Goal: Task Accomplishment & Management: Manage account settings

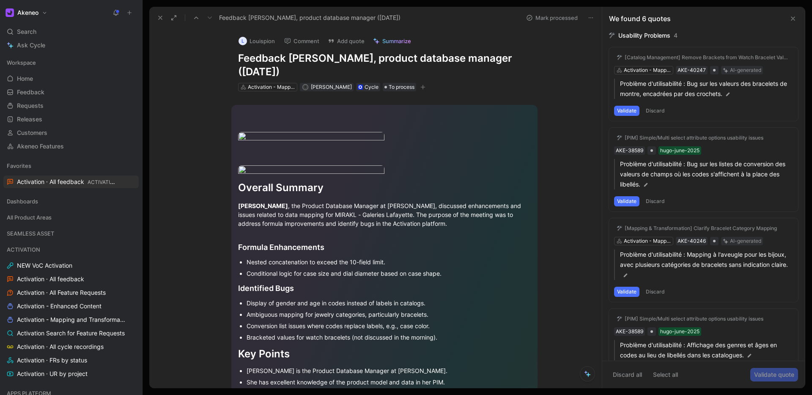
click at [655, 109] on button "Discard" at bounding box center [654, 111] width 25 height 10
click at [656, 109] on button "Discard" at bounding box center [654, 111] width 25 height 10
click at [692, 109] on div "Validate Discard" at bounding box center [703, 111] width 179 height 10
click at [656, 108] on button "Discard" at bounding box center [654, 111] width 25 height 10
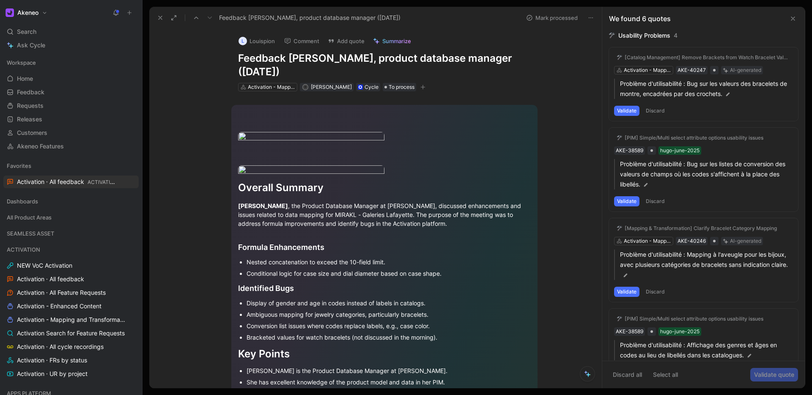
click at [656, 111] on button "Discard" at bounding box center [654, 111] width 25 height 10
click at [655, 110] on button "Discard" at bounding box center [654, 111] width 25 height 10
click at [608, 57] on icon at bounding box center [608, 57] width 5 height 5
click at [605, 54] on input "checkbox" at bounding box center [605, 54] width 0 height 0
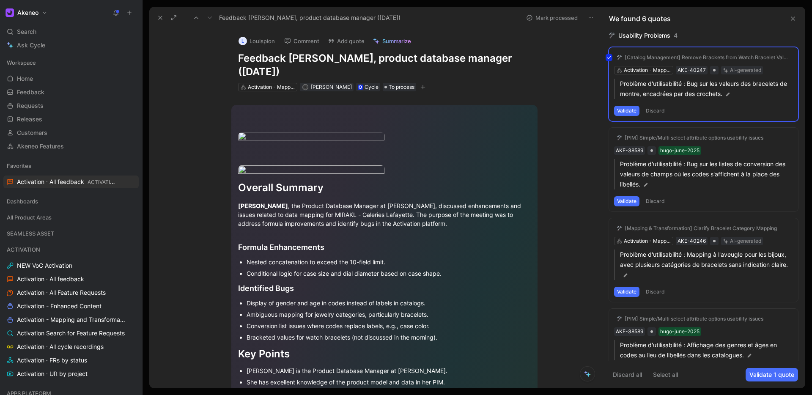
click at [646, 109] on div "[Catalog Management] Remove Brackets from Watch Bracelet Values Activation - Ma…" at bounding box center [703, 84] width 189 height 74
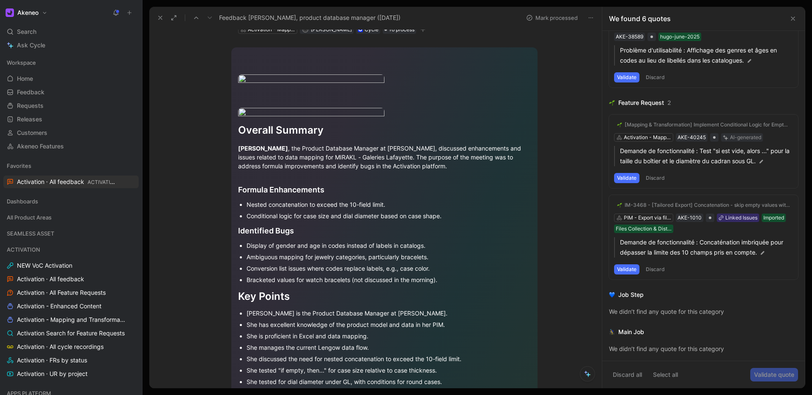
scroll to position [58, 0]
click at [656, 270] on button "Discard" at bounding box center [654, 269] width 25 height 10
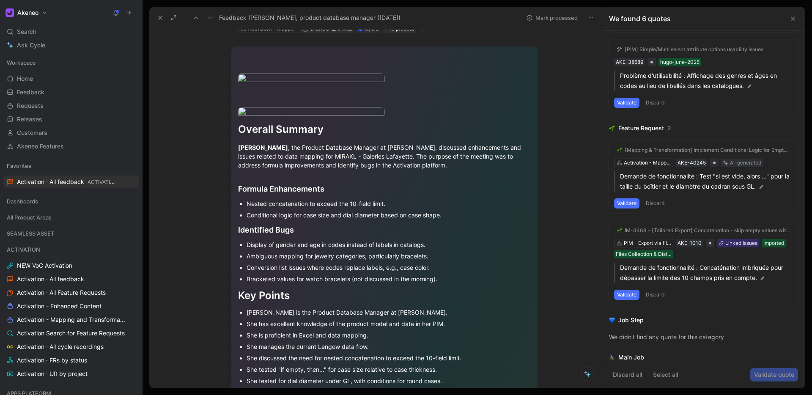
scroll to position [272, 0]
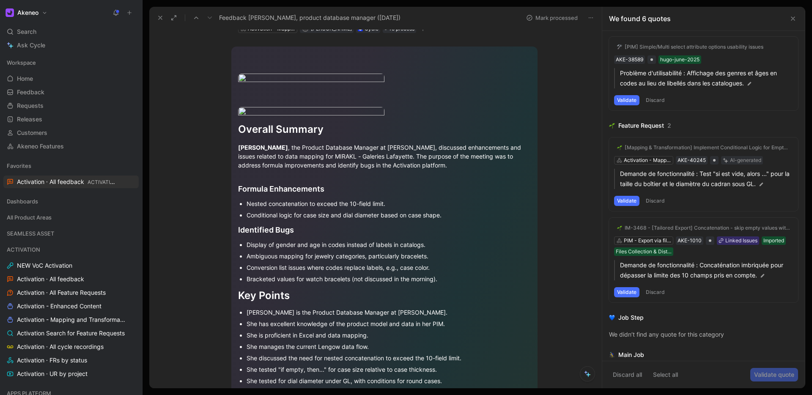
click at [609, 149] on icon at bounding box center [608, 147] width 5 height 5
click at [605, 144] on input "checkbox" at bounding box center [605, 144] width 0 height 0
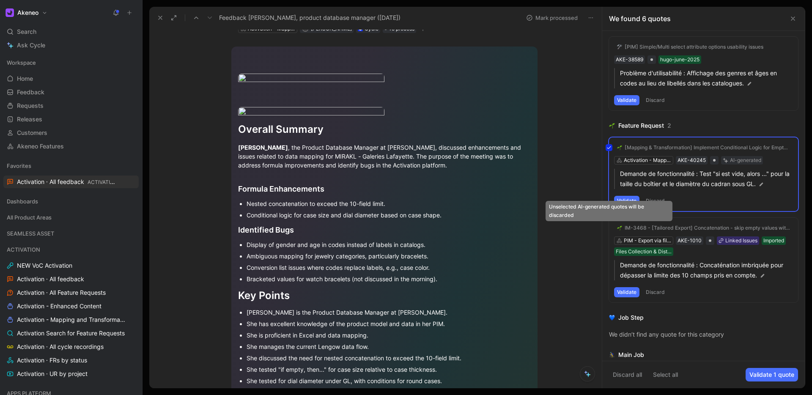
click at [609, 227] on icon at bounding box center [608, 227] width 5 height 5
click at [605, 224] on input "checkbox" at bounding box center [605, 224] width 0 height 0
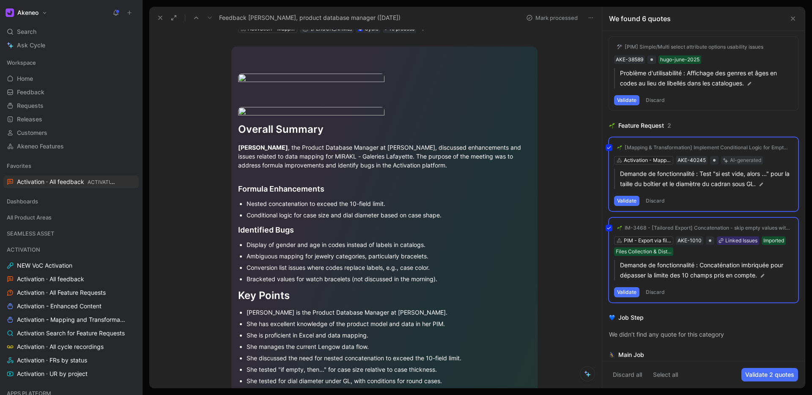
click at [628, 285] on div "IM-3468 - [Tailored Export] Concatenation - skip empty values with separators P…" at bounding box center [703, 260] width 189 height 85
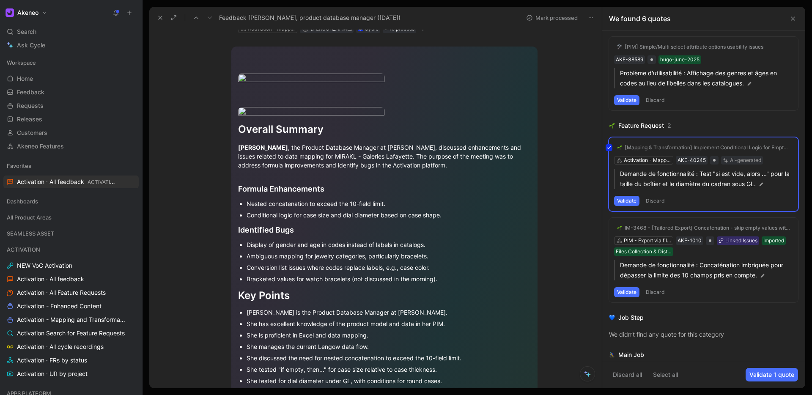
click at [610, 227] on icon at bounding box center [608, 227] width 5 height 5
click at [605, 224] on input "checkbox" at bounding box center [605, 224] width 0 height 0
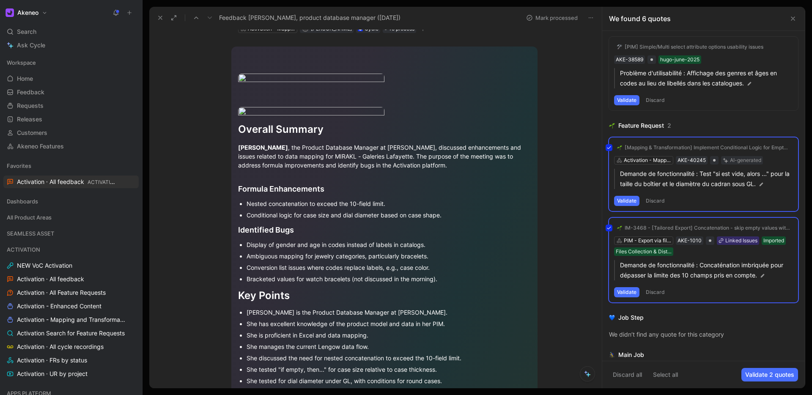
click at [642, 240] on div "IM-3468 - [Tailored Export] Concatenation - skip empty values with separators P…" at bounding box center [703, 260] width 189 height 85
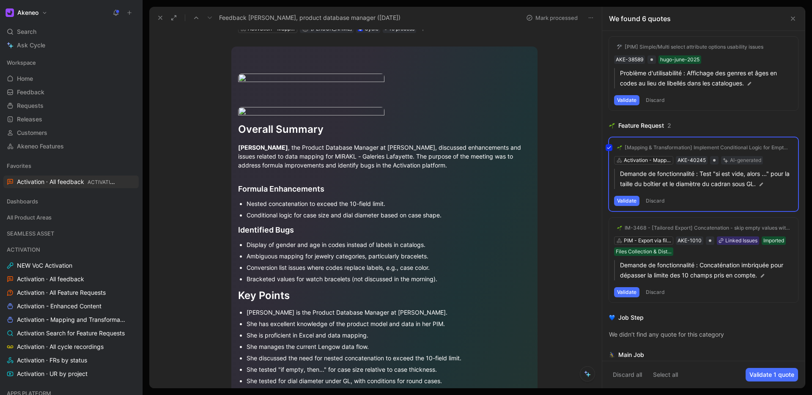
click at [642, 240] on div "IM-3468 - [Tailored Export] Concatenation - skip empty values with separators P…" at bounding box center [703, 260] width 189 height 85
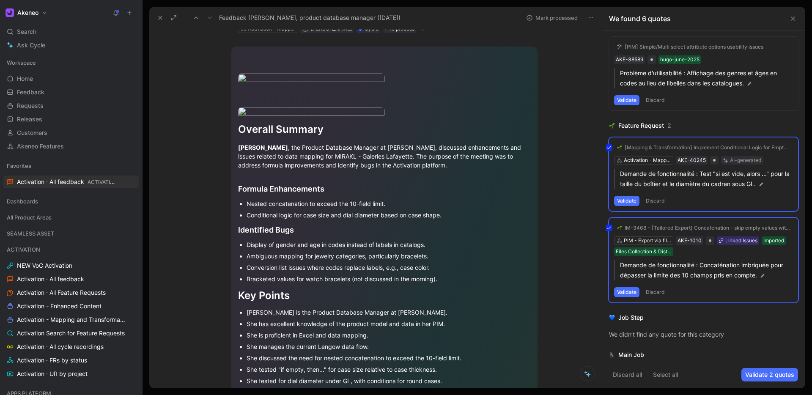
click at [642, 240] on div "IM-3468 - [Tailored Export] Concatenation - skip empty values with separators P…" at bounding box center [703, 260] width 189 height 85
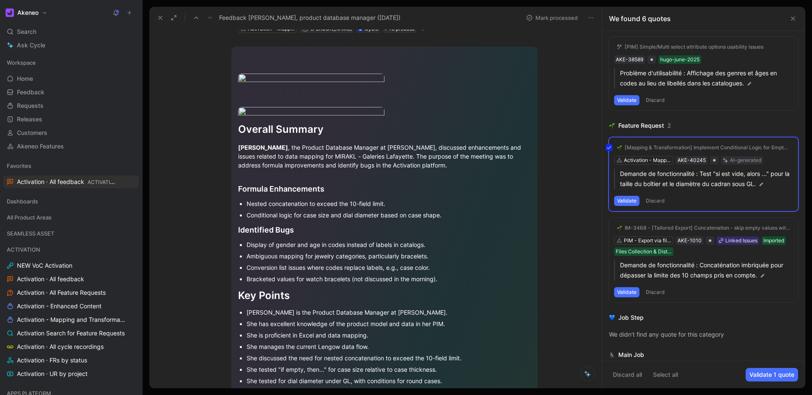
click at [642, 240] on div "IM-3468 - [Tailored Export] Concatenation - skip empty values with separators P…" at bounding box center [703, 260] width 189 height 85
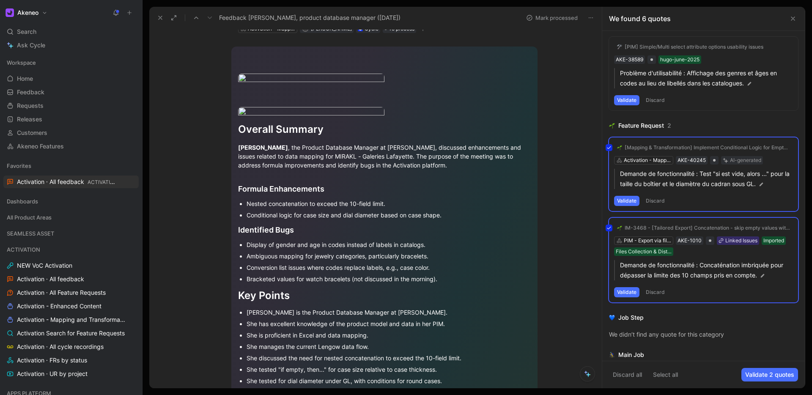
click at [625, 292] on div "IM-3468 - [Tailored Export] Concatenation - skip empty values with separators P…" at bounding box center [703, 260] width 189 height 85
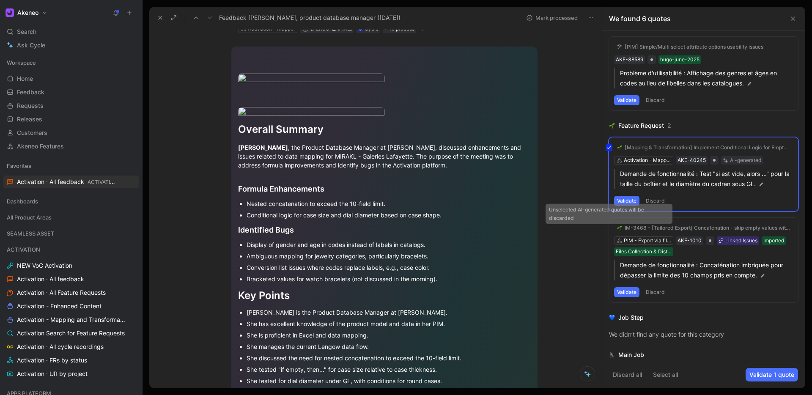
click at [611, 226] on icon at bounding box center [608, 227] width 5 height 5
click at [605, 224] on input "checkbox" at bounding box center [605, 224] width 0 height 0
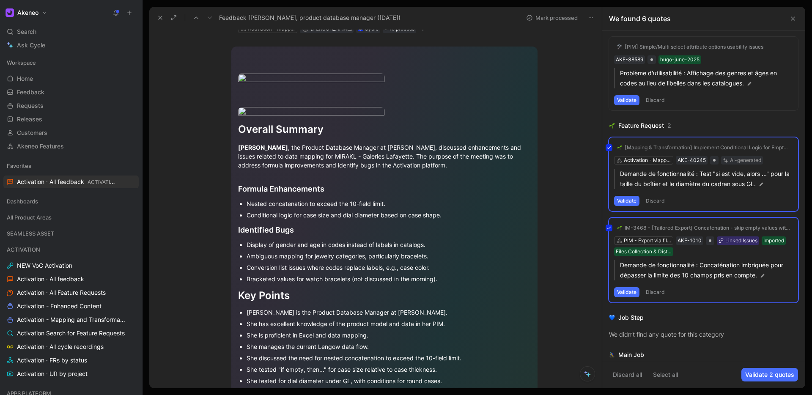
click at [763, 376] on button "Validate 2 quotes" at bounding box center [769, 375] width 57 height 14
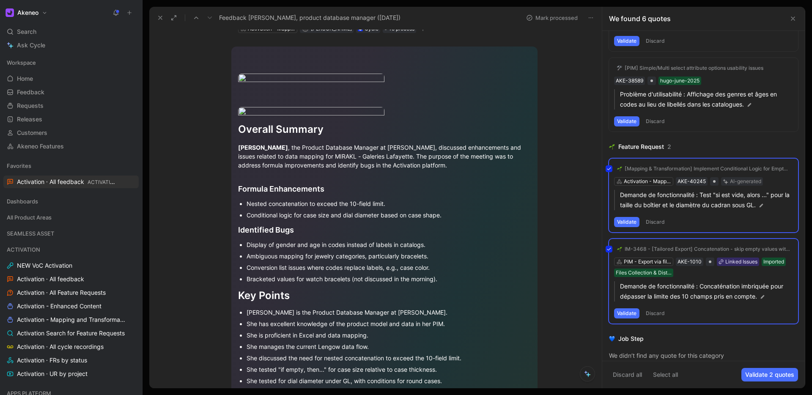
scroll to position [255, 0]
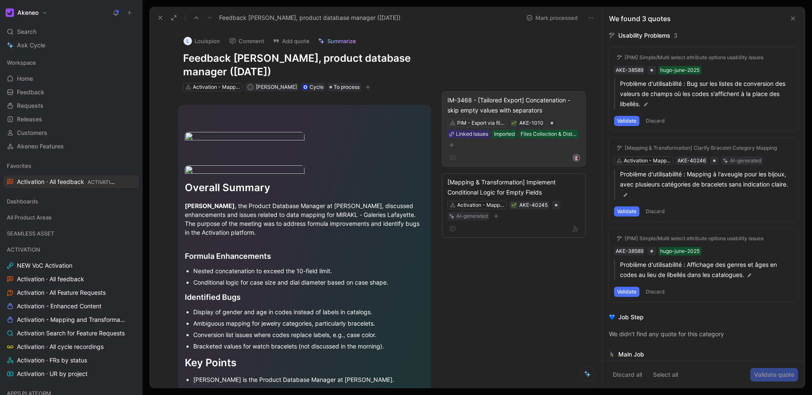
click at [557, 108] on div "IM-3468 - [Tailored Export] Concatenation - skip empty values with separators" at bounding box center [513, 105] width 133 height 20
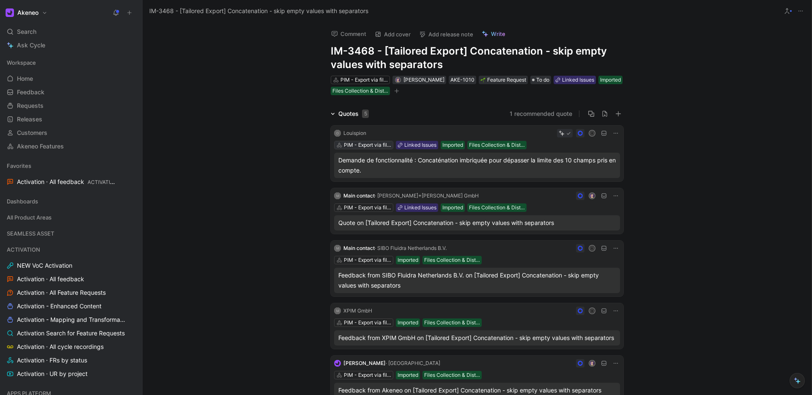
click at [361, 143] on div "PIM - Export via file (Tailored Export)" at bounding box center [367, 145] width 47 height 8
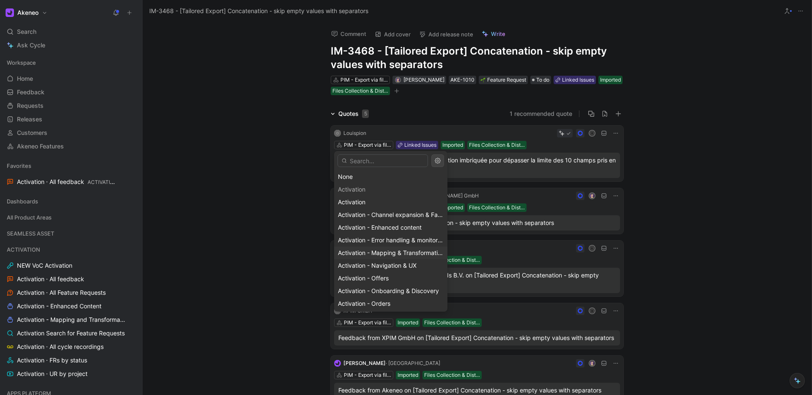
click at [374, 255] on span "Activation - Mapping & Transformation" at bounding box center [391, 252] width 107 height 7
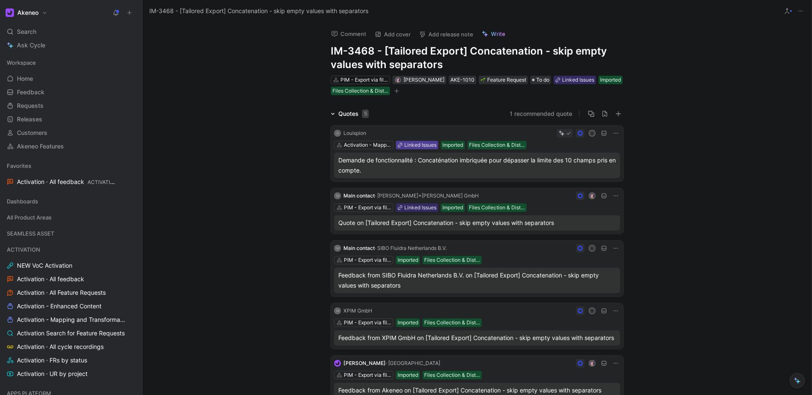
click at [418, 146] on div "Linked Issues" at bounding box center [420, 145] width 32 height 8
click at [516, 131] on div "R" at bounding box center [494, 133] width 250 height 8
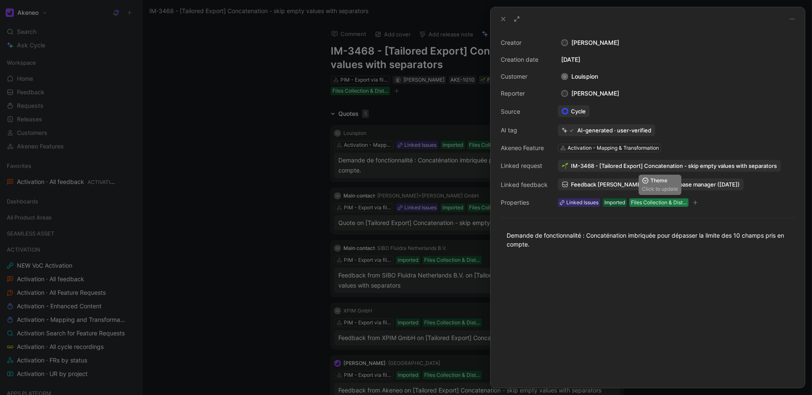
click at [660, 204] on div "Files Collection & Distribution" at bounding box center [659, 202] width 56 height 8
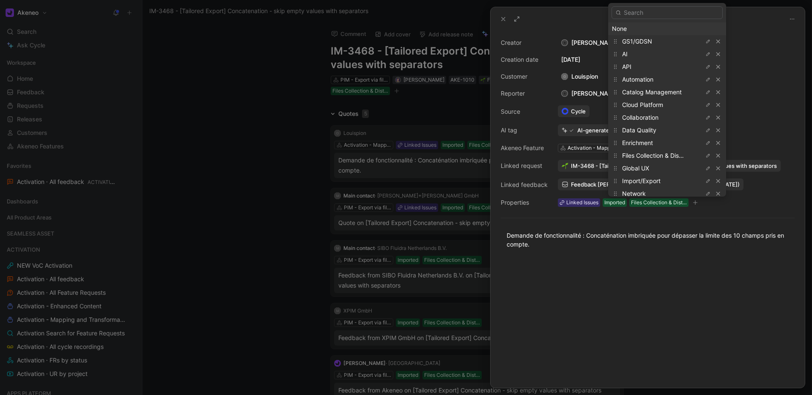
click at [618, 27] on div "None" at bounding box center [667, 29] width 110 height 10
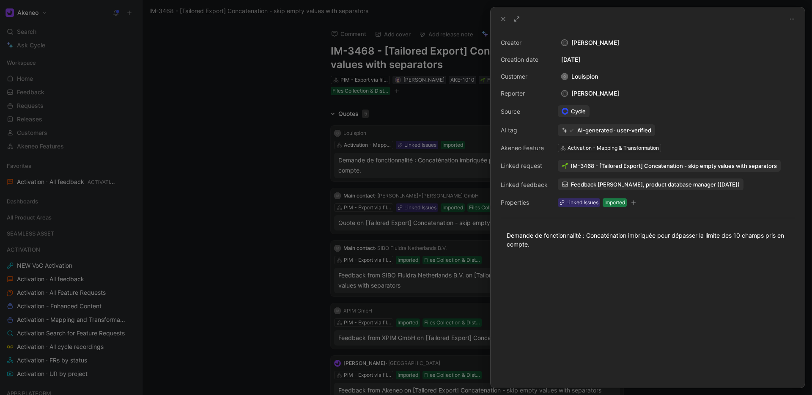
click at [614, 200] on div "Imported" at bounding box center [614, 202] width 21 height 8
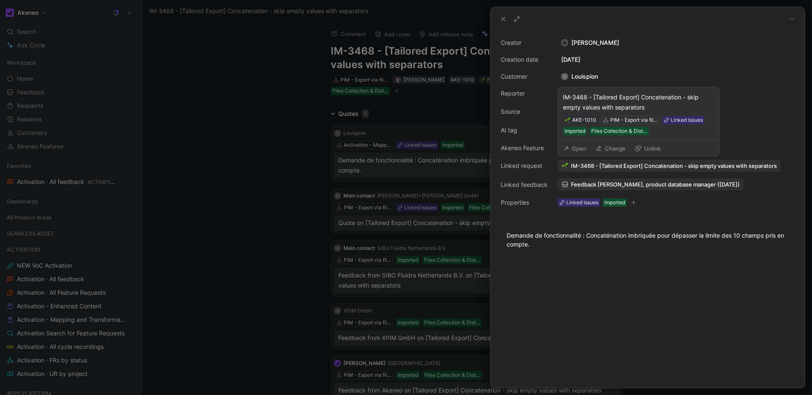
click at [653, 145] on button "Unlink" at bounding box center [647, 148] width 33 height 12
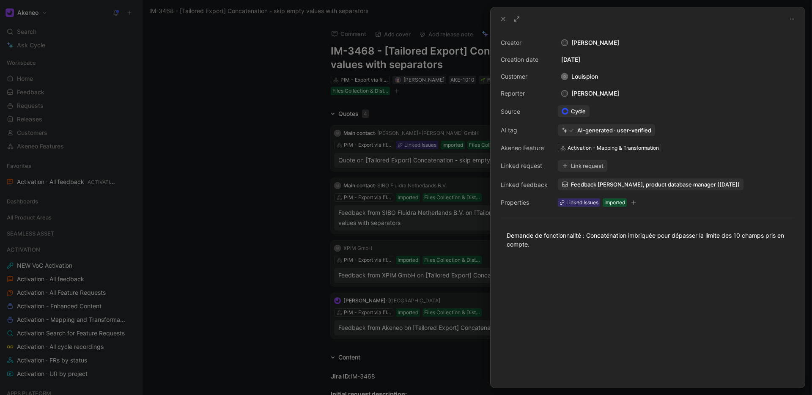
click at [501, 20] on icon at bounding box center [503, 19] width 7 height 7
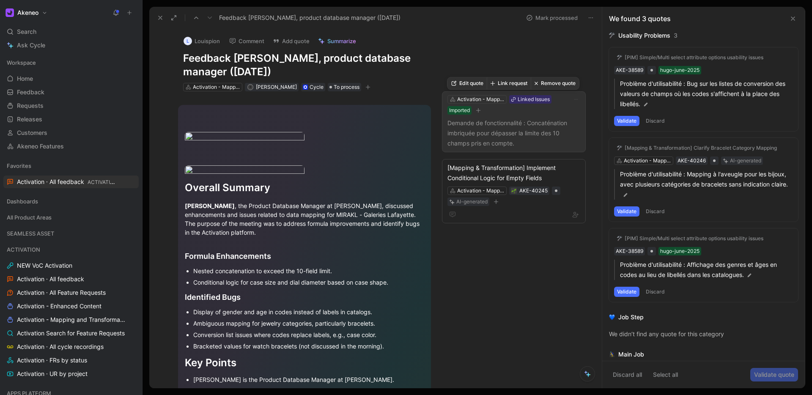
click at [522, 111] on div "Activation - Mapping & Transformation Linked Issues Imported" at bounding box center [507, 104] width 123 height 21
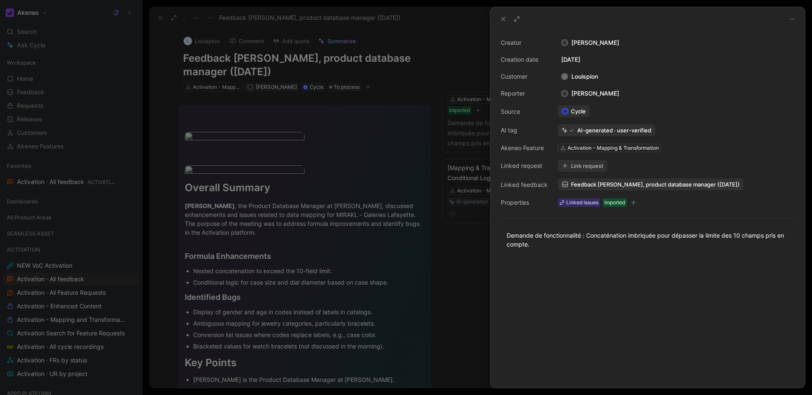
click at [504, 21] on icon at bounding box center [503, 19] width 7 height 7
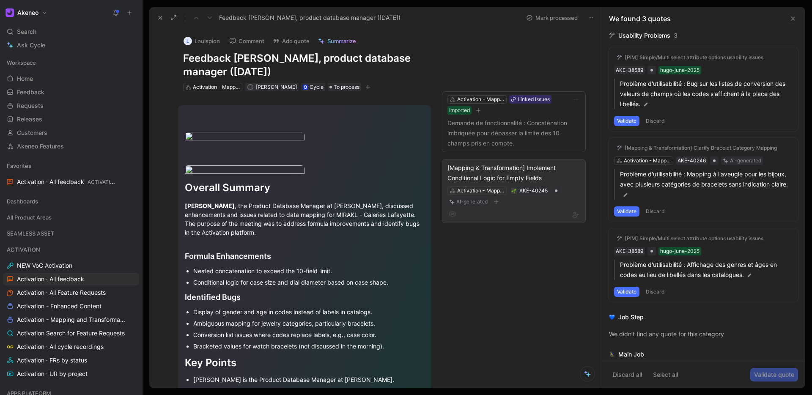
click at [532, 209] on div at bounding box center [513, 214] width 133 height 10
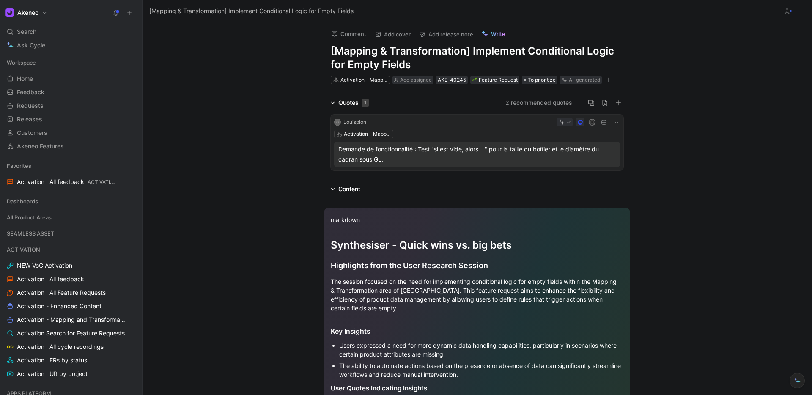
click at [435, 161] on div "Demande de fonctionnalité : Test "si est vide, alors ..." pour la taille du boî…" at bounding box center [476, 154] width 277 height 20
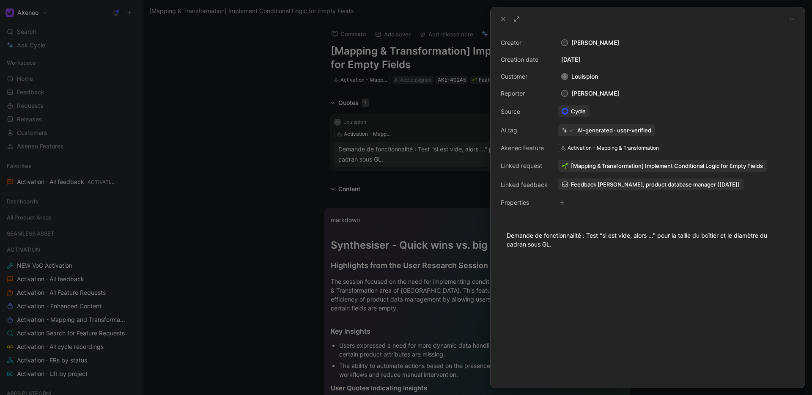
click at [504, 17] on icon at bounding box center [503, 19] width 7 height 7
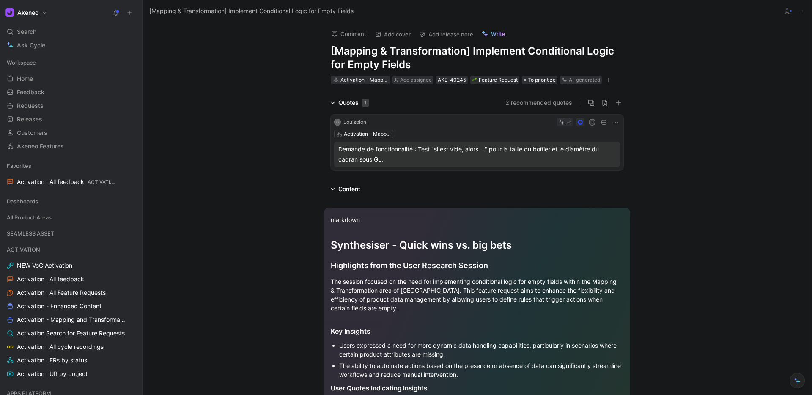
click at [347, 82] on div "Activation - Mapping & Transformation" at bounding box center [363, 80] width 47 height 8
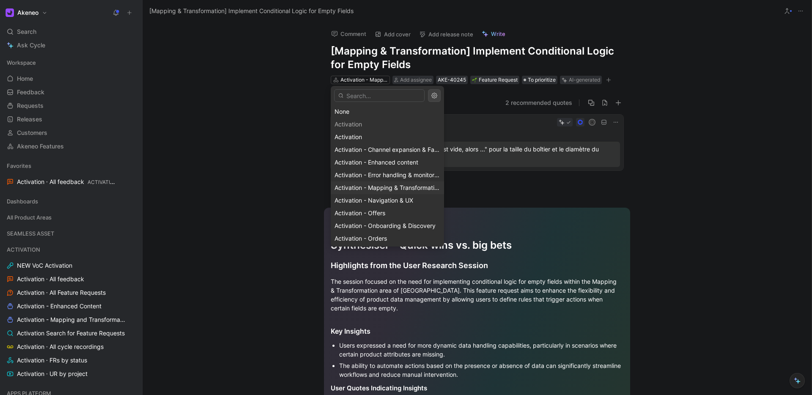
click at [363, 191] on div "Activation - Mapping & Transformation" at bounding box center [387, 188] width 106 height 10
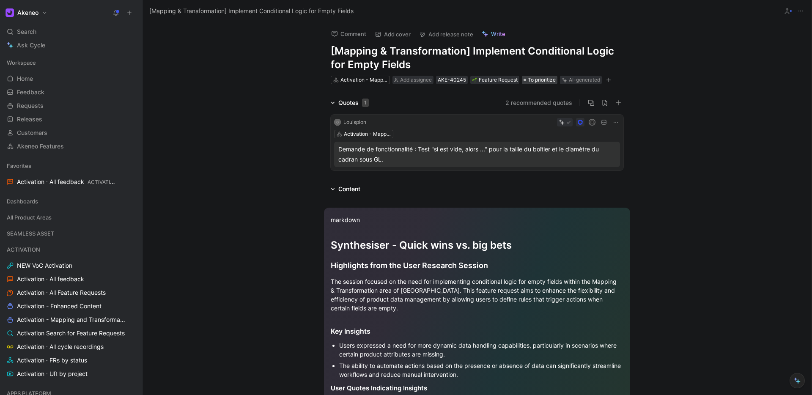
click at [537, 78] on span "To prioritize" at bounding box center [542, 80] width 28 height 8
click at [435, 96] on div "Comment Add cover Add release note Write [Mapping & Transformation] Implement C…" at bounding box center [476, 208] width 669 height 373
click at [622, 103] on button "button" at bounding box center [618, 103] width 10 height 10
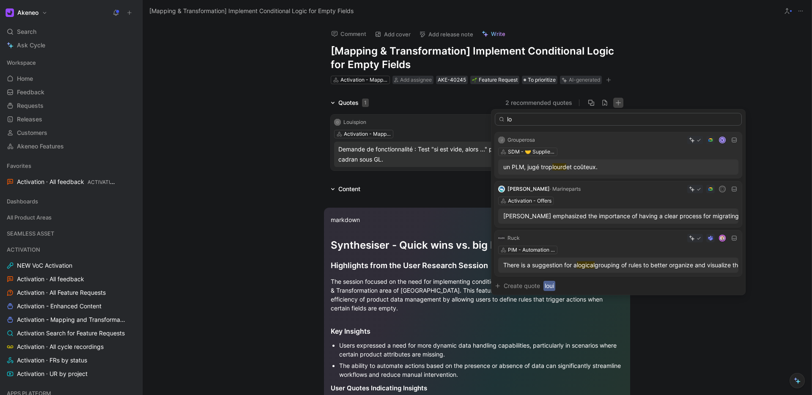
type input "l"
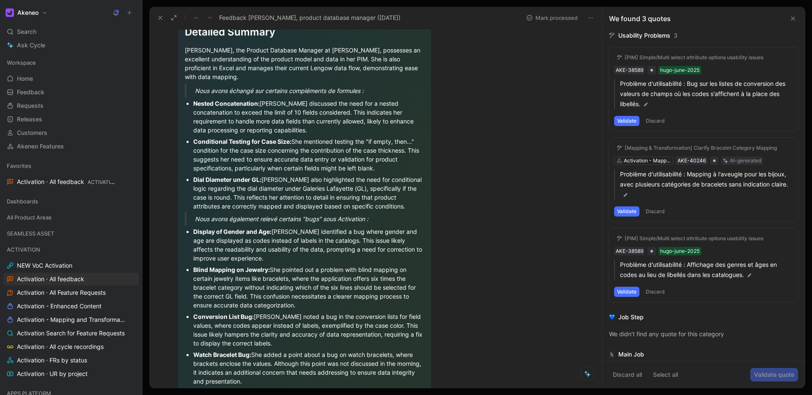
scroll to position [706, 0]
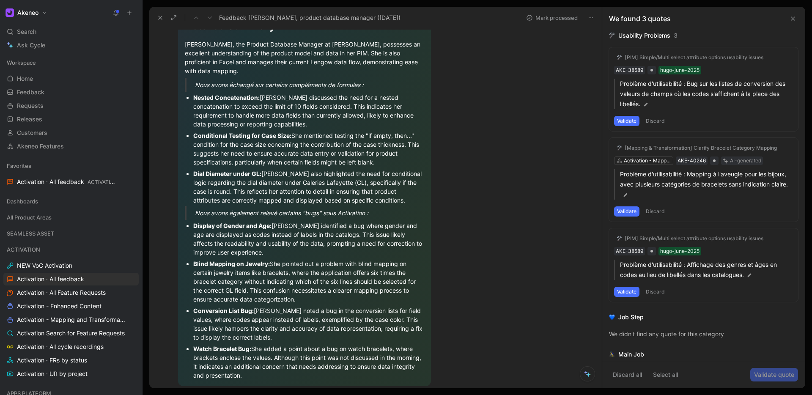
drag, startPoint x: 368, startPoint y: 201, endPoint x: 331, endPoint y: 203, distance: 36.4
click at [331, 128] on div "Nested Concatenation: Corinne discussed the need for a nested concatenation to …" at bounding box center [308, 111] width 231 height 36
drag, startPoint x: 312, startPoint y: 204, endPoint x: 294, endPoint y: 220, distance: 24.9
click at [294, 128] on div "Nested Concatenation: Corinne discussed the need for a nested concatenation to …" at bounding box center [308, 111] width 231 height 36
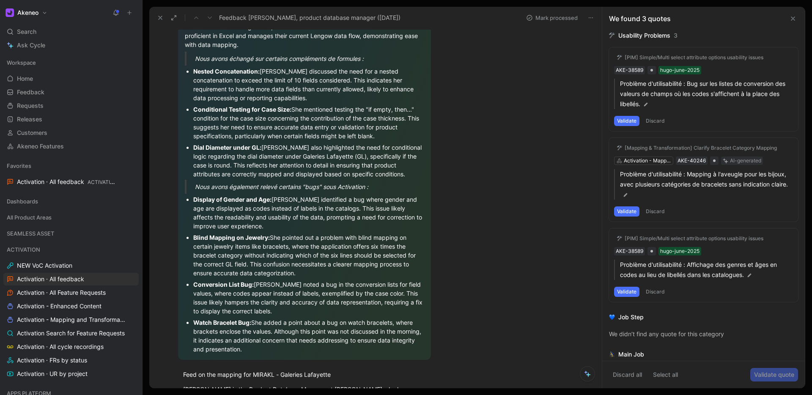
scroll to position [730, 0]
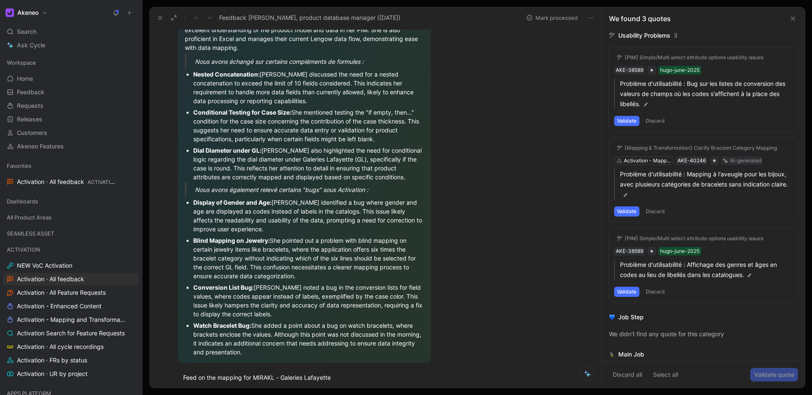
drag, startPoint x: 223, startPoint y: 171, endPoint x: 311, endPoint y: 179, distance: 88.7
click at [311, 105] on div "Nested Concatenation: Corinne discussed the need for a nested concatenation to …" at bounding box center [308, 88] width 231 height 36
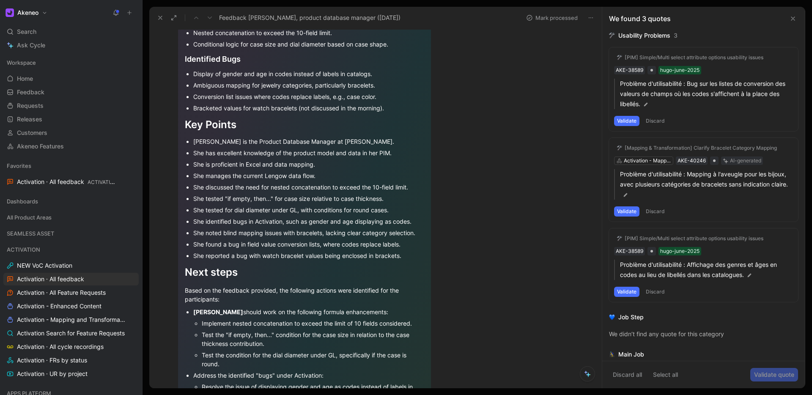
scroll to position [235, 0]
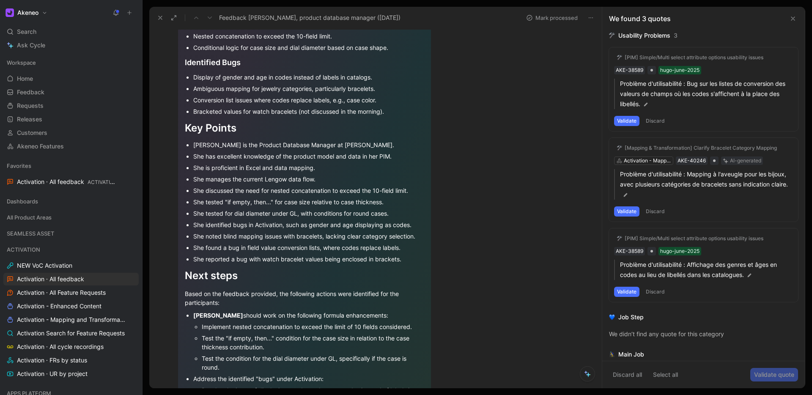
drag, startPoint x: 194, startPoint y: 134, endPoint x: 346, endPoint y: 136, distance: 152.6
click at [346, 41] on div "Nested concatenation to exceed the 10-field limit." at bounding box center [308, 36] width 231 height 9
drag, startPoint x: 211, startPoint y: 149, endPoint x: 206, endPoint y: 148, distance: 5.2
click at [211, 52] on div "Conditional logic for case size and dial diameter based on case shape." at bounding box center [308, 47] width 231 height 9
drag, startPoint x: 213, startPoint y: 145, endPoint x: 389, endPoint y: 149, distance: 175.9
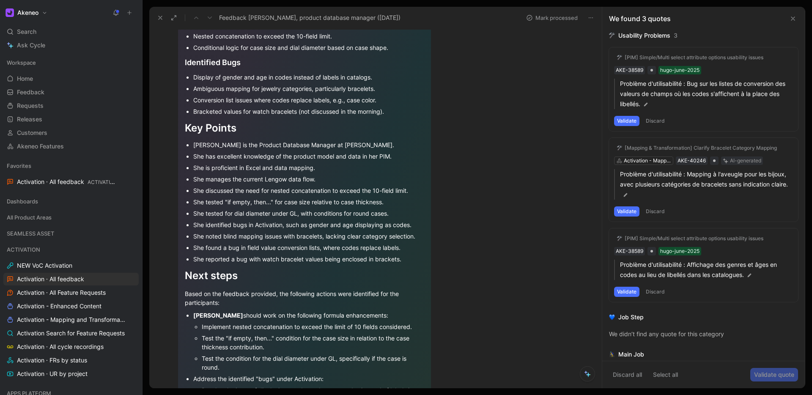
click at [389, 52] on div "Conditional logic for case size and dial diameter based on case shape." at bounding box center [308, 47] width 231 height 9
copy div "Conditional logic for case size and dial diameter based on case shape."
click at [221, 30] on h2 "Formula Enhancements" at bounding box center [304, 18] width 239 height 26
drag, startPoint x: 192, startPoint y: 134, endPoint x: 337, endPoint y: 134, distance: 144.6
click at [337, 53] on ul "Nested concatenation to exceed the 10-field limit. Conditional logic for case s…" at bounding box center [304, 41] width 239 height 23
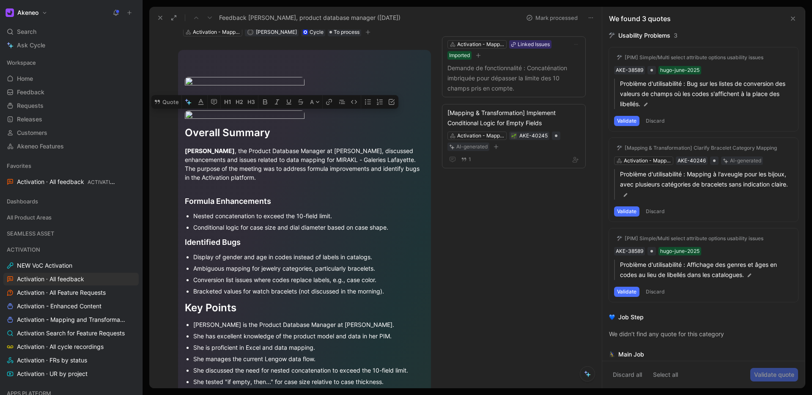
scroll to position [141, 0]
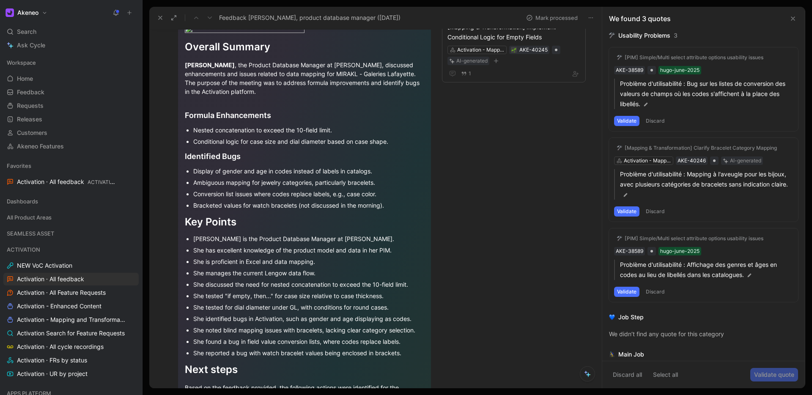
click at [281, 96] on div "Corinne , the Product Database Manager at Louis Pion, discussed enhancements an…" at bounding box center [304, 78] width 239 height 36
drag, startPoint x: 194, startPoint y: 228, endPoint x: 255, endPoint y: 229, distance: 60.9
click at [255, 134] on div "Nested concatenation to exceed the 10-field limit." at bounding box center [308, 130] width 231 height 9
copy div "Nested concatenation"
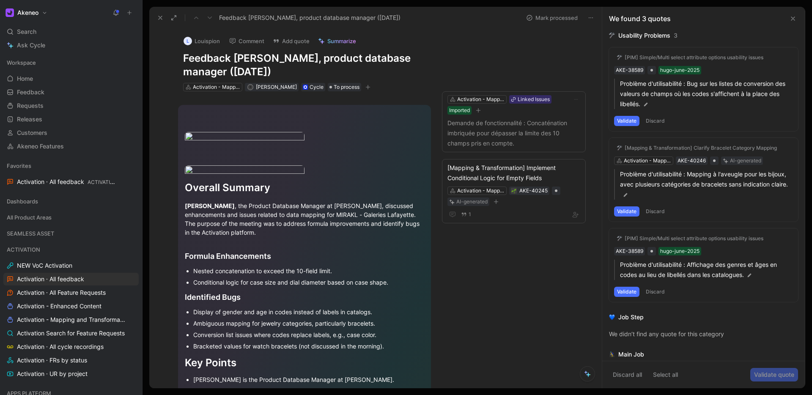
click at [280, 57] on h1 "Feedback Corinne, product database manager (Aug 04, 2025)" at bounding box center [304, 65] width 243 height 27
drag, startPoint x: 266, startPoint y: 74, endPoint x: 171, endPoint y: 58, distance: 96.5
click at [171, 58] on div "L Louispion Comment Add quote Summarize Feedback Corinne, product database mana…" at bounding box center [304, 60] width 275 height 63
paste h1
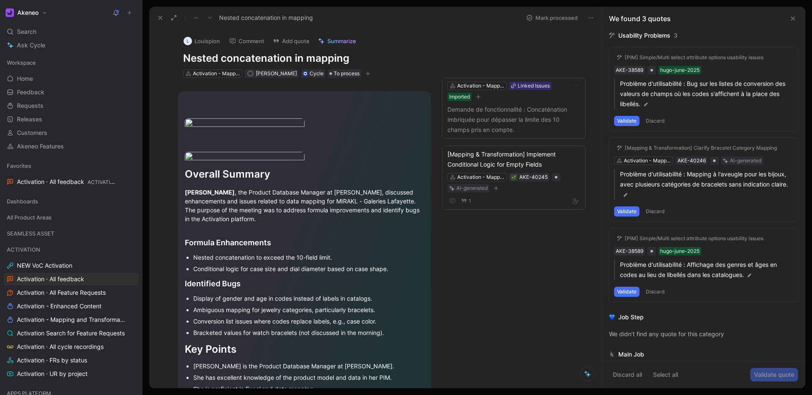
click at [387, 71] on div "Activation - Mapping & Transformation R Ronan Garrec Cycle To process" at bounding box center [304, 73] width 244 height 10
drag, startPoint x: 357, startPoint y: 59, endPoint x: 165, endPoint y: 60, distance: 191.9
click at [165, 60] on div "L Louispion Comment Add quote Summarize Nested concatenation in mapping Activat…" at bounding box center [375, 208] width 452 height 359
copy h1 "Nested concatenation in mapping"
click at [377, 29] on section "L Louispion Comment Add quote Summarize Nested concatenation in mapping Activat…" at bounding box center [375, 208] width 452 height 359
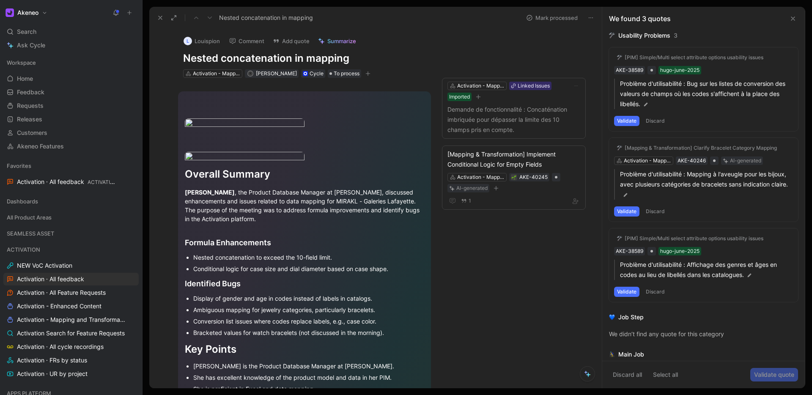
click at [429, 50] on div "L Louispion Comment Add quote Summarize Nested concatenation in mapping Activat…" at bounding box center [304, 54] width 275 height 50
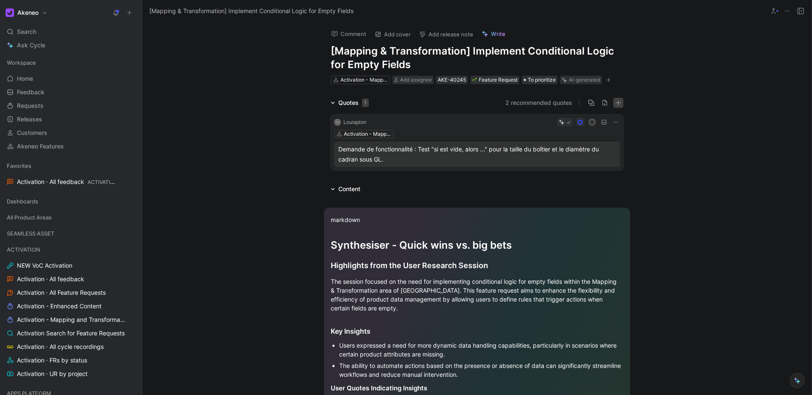
click at [618, 102] on icon "button" at bounding box center [618, 102] width 0 height 5
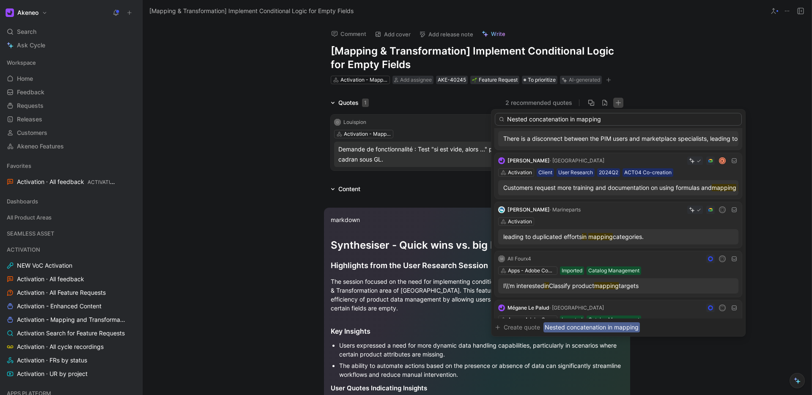
scroll to position [30, 0]
drag, startPoint x: 583, startPoint y: 116, endPoint x: 445, endPoint y: 111, distance: 138.3
click at [445, 111] on body "Akeneo Search ⌘ K Ask Cycle Workspace Home G then H Feedback G then F Requests …" at bounding box center [406, 197] width 812 height 395
drag, startPoint x: 604, startPoint y: 119, endPoint x: 499, endPoint y: 118, distance: 105.7
click at [499, 118] on div "Nested concatenation in mapping" at bounding box center [618, 119] width 247 height 13
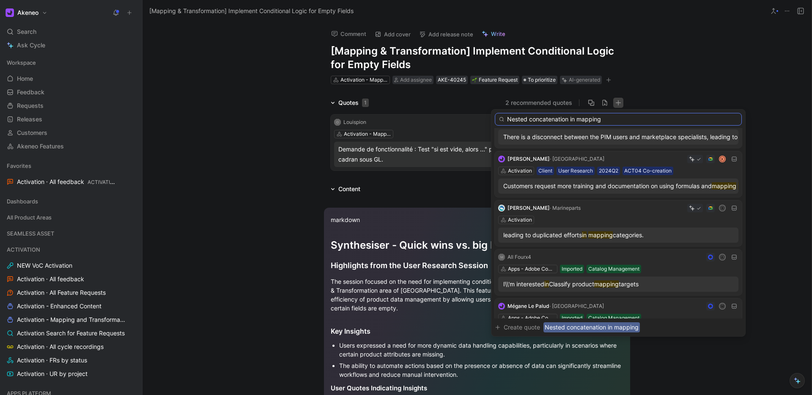
paste input "https://product.cycle.app/app/akeneo/feedback/activation-all-feedback-Qm9hcmRfN…"
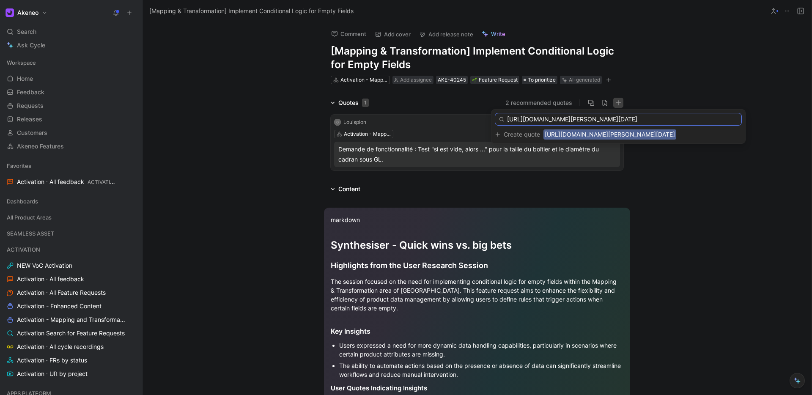
type input "https://product.cycle.app/app/akeneo/feedback/activation-all-feedback-Qm9hcmRfN…"
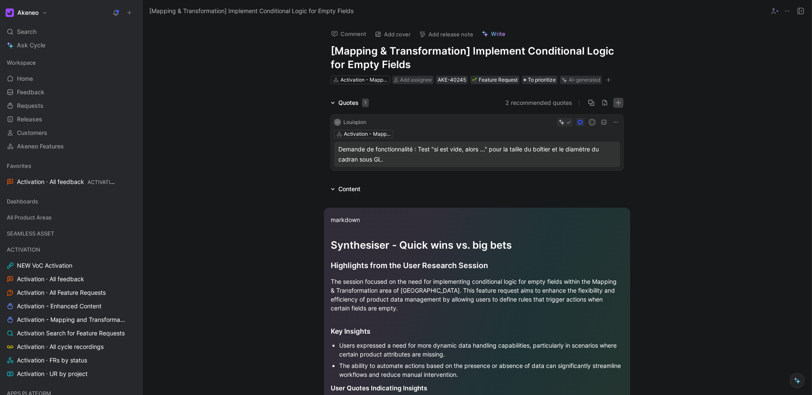
drag, startPoint x: 678, startPoint y: 65, endPoint x: 675, endPoint y: 76, distance: 11.3
click at [620, 101] on icon "button" at bounding box center [618, 103] width 6 height 6
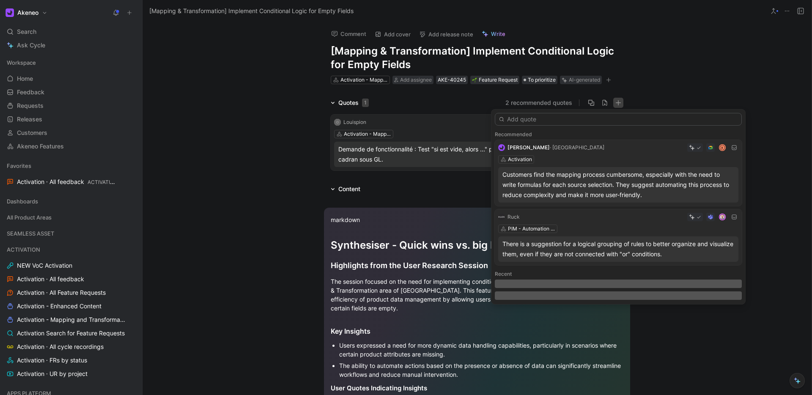
type input "Nested concatenation in mapping"
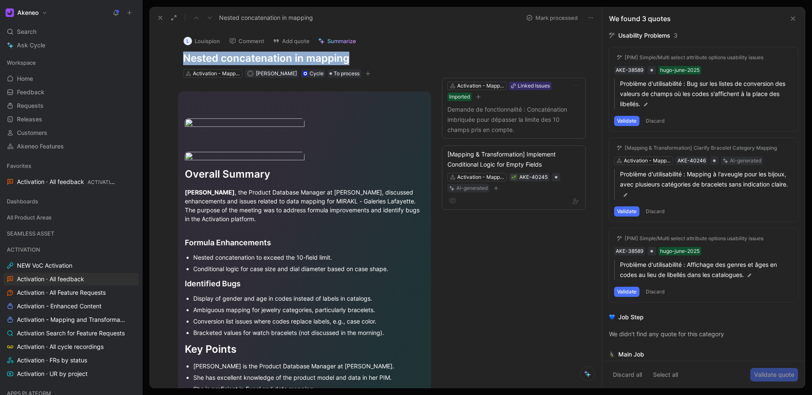
drag, startPoint x: 359, startPoint y: 61, endPoint x: 184, endPoint y: 55, distance: 174.7
click at [184, 55] on h1 "Nested concatenation in mapping" at bounding box center [304, 59] width 243 height 14
copy h1 "Nested concatenation in mapping"
click at [513, 304] on div "L Louispion Comment Add quote Summarize Nested concatenation in mapping Activat…" at bounding box center [375, 208] width 452 height 359
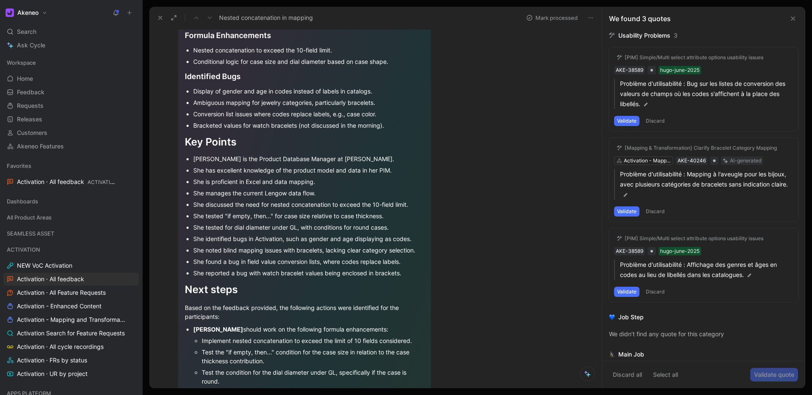
click at [558, 346] on div "L Louispion Comment Add quote Summarize Nested concatenation in mapping Activat…" at bounding box center [375, 208] width 452 height 359
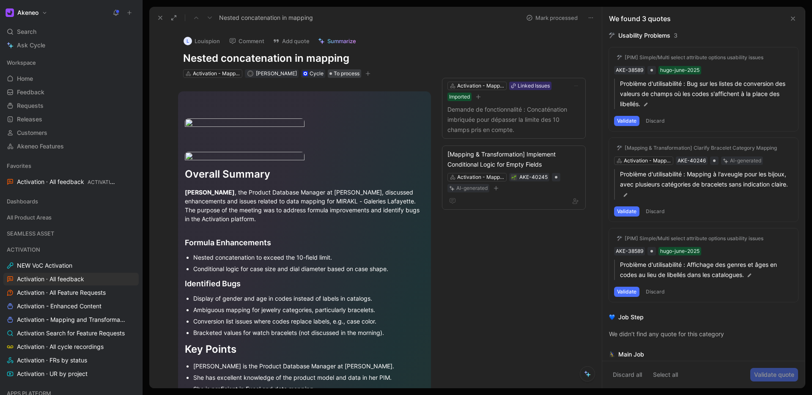
click at [344, 74] on span "To process" at bounding box center [346, 73] width 26 height 8
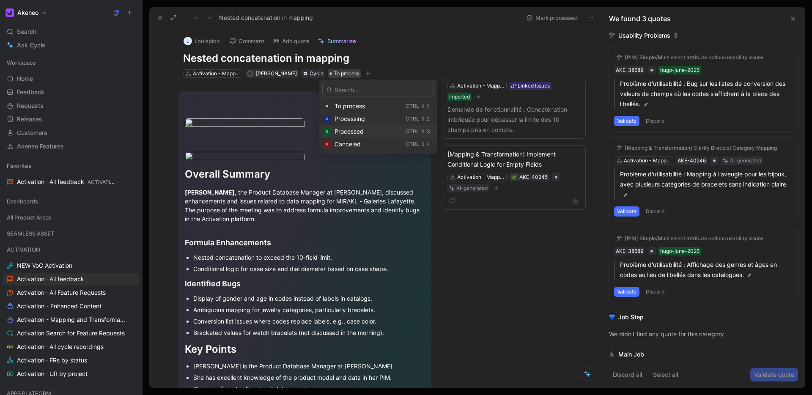
click at [343, 128] on span "Processed" at bounding box center [348, 131] width 29 height 7
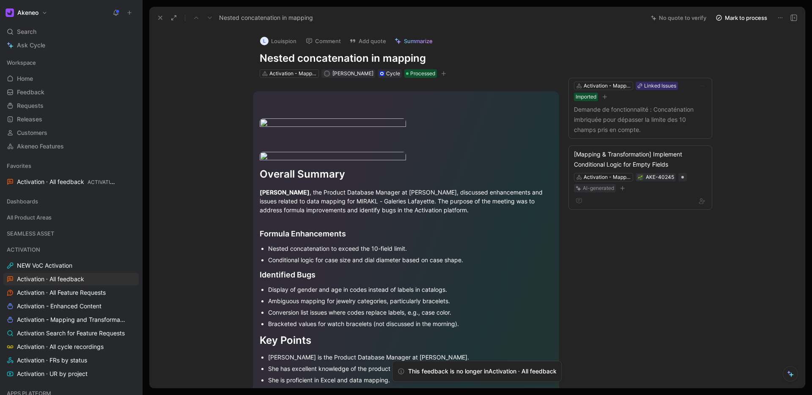
click at [161, 19] on icon at bounding box center [160, 17] width 7 height 7
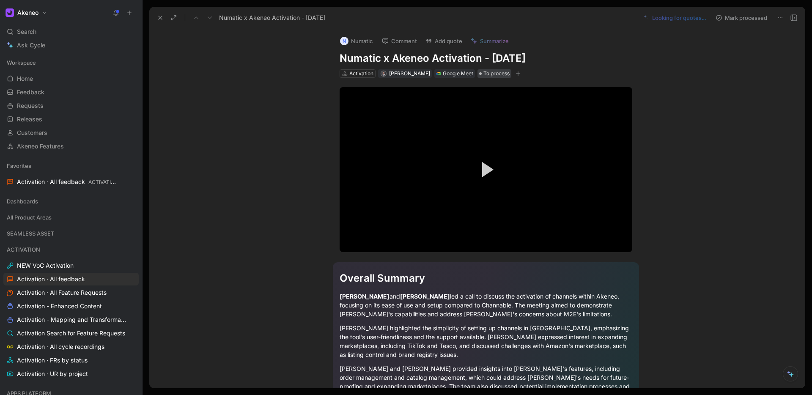
click at [496, 71] on span "To process" at bounding box center [496, 73] width 26 height 8
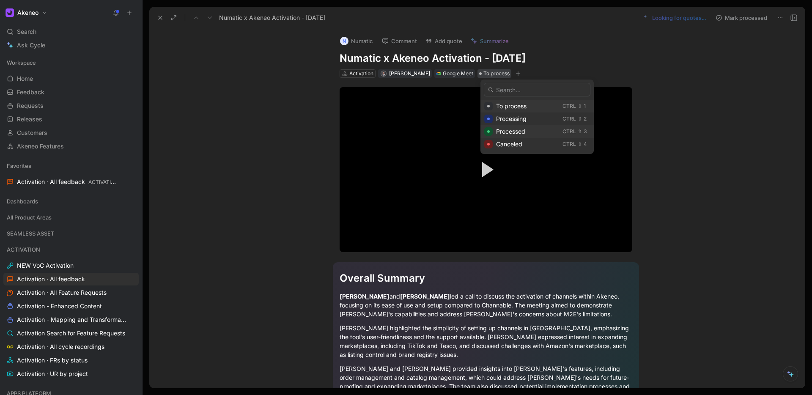
click at [504, 133] on span "Processed" at bounding box center [510, 131] width 29 height 7
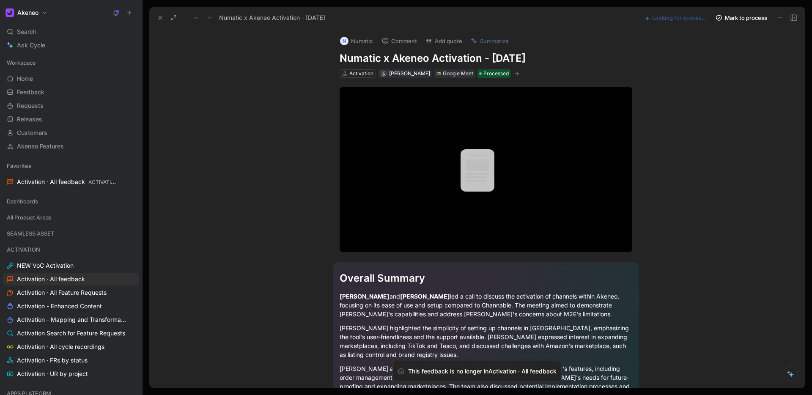
drag, startPoint x: 159, startPoint y: 18, endPoint x: 150, endPoint y: 18, distance: 9.7
click at [159, 18] on icon at bounding box center [160, 17] width 7 height 7
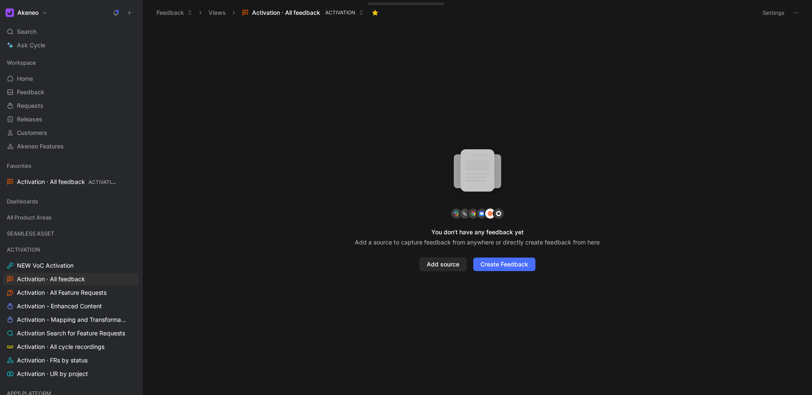
click at [117, 13] on use at bounding box center [116, 12] width 6 height 6
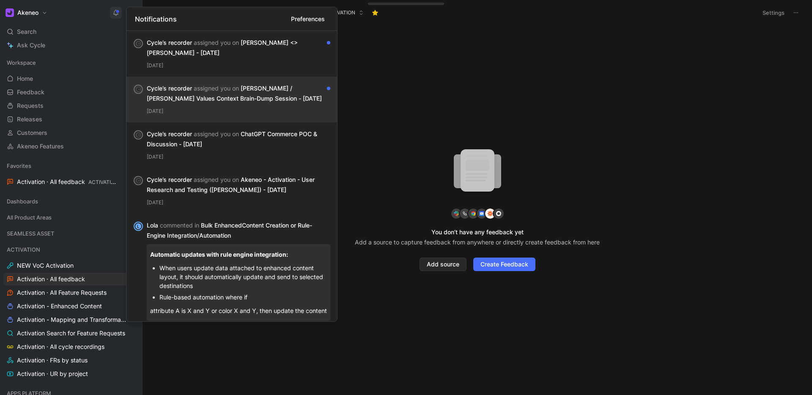
click at [273, 107] on div "[DATE]" at bounding box center [238, 111] width 183 height 8
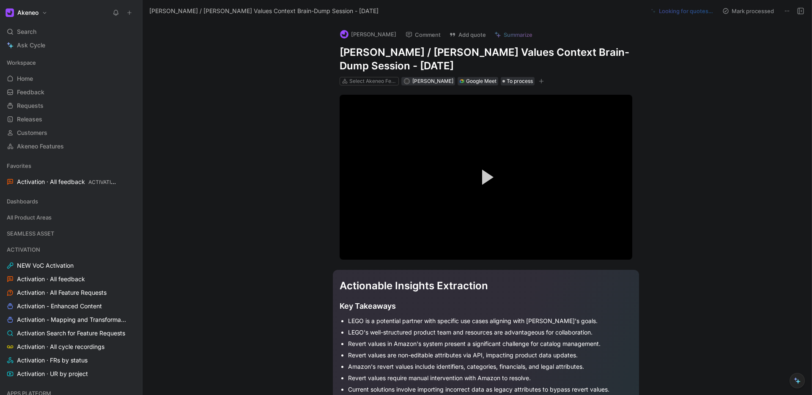
click at [118, 12] on use at bounding box center [116, 12] width 5 height 5
click at [51, 181] on span "Activation · All feedback ACTIVATION" at bounding box center [67, 182] width 100 height 9
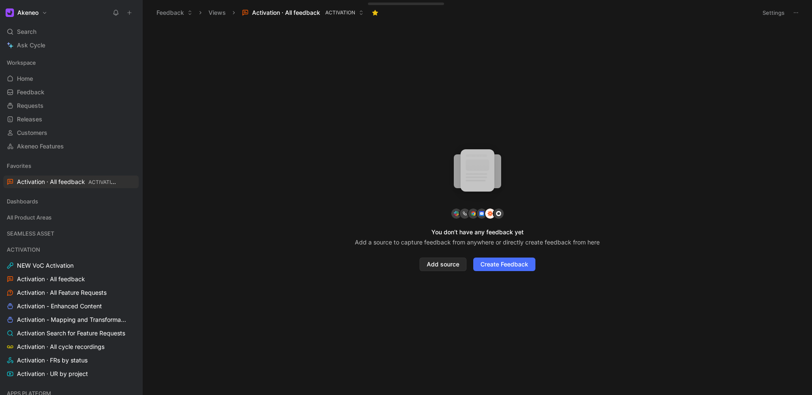
click at [114, 16] on button at bounding box center [116, 13] width 12 height 12
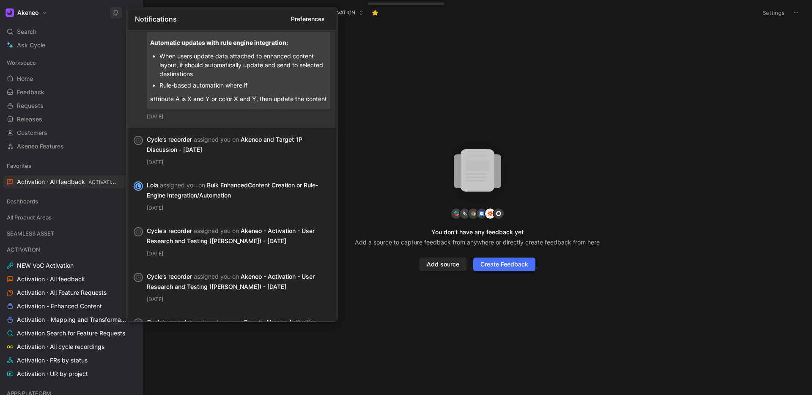
scroll to position [228, 0]
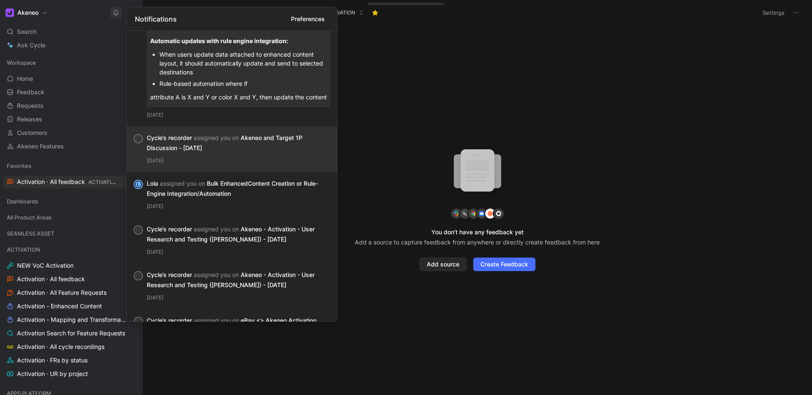
click at [244, 148] on div "Cycle’s recorder assigned you on Akeneo and Target 1P Discussion - 8/13/2025" at bounding box center [235, 143] width 177 height 20
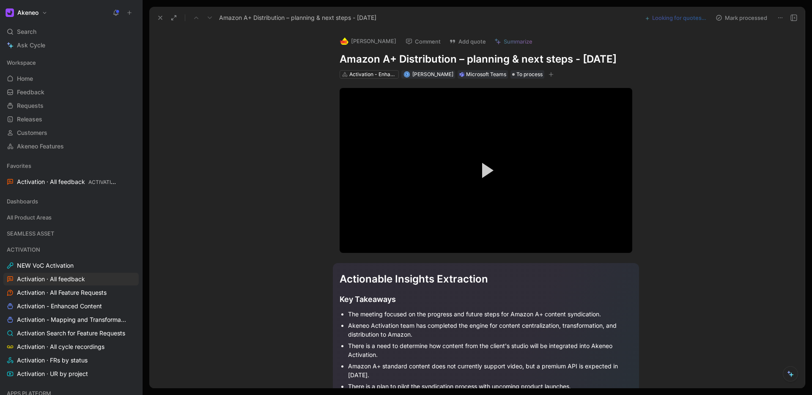
click at [776, 17] on icon at bounding box center [779, 17] width 7 height 7
click at [522, 79] on span "To process" at bounding box center [529, 74] width 26 height 8
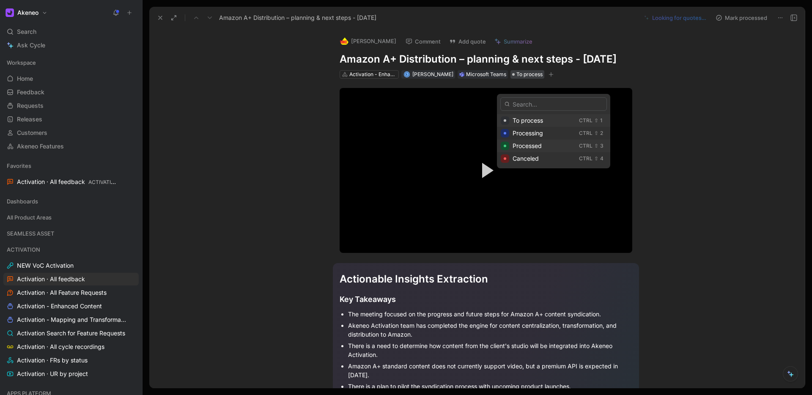
click at [519, 145] on span "Processed" at bounding box center [526, 145] width 29 height 7
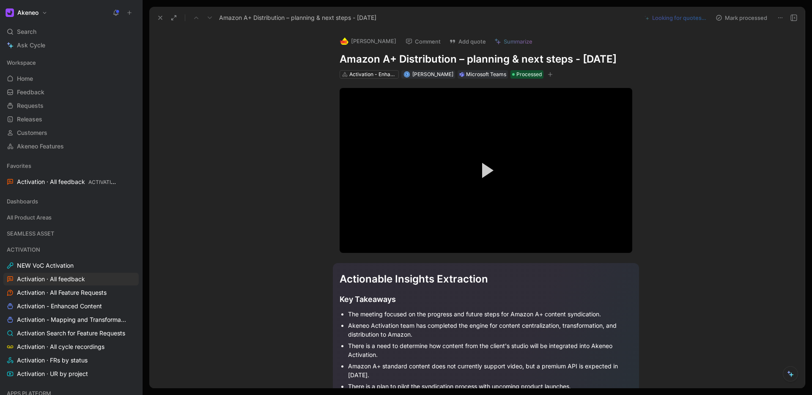
click at [159, 19] on use at bounding box center [160, 17] width 3 height 3
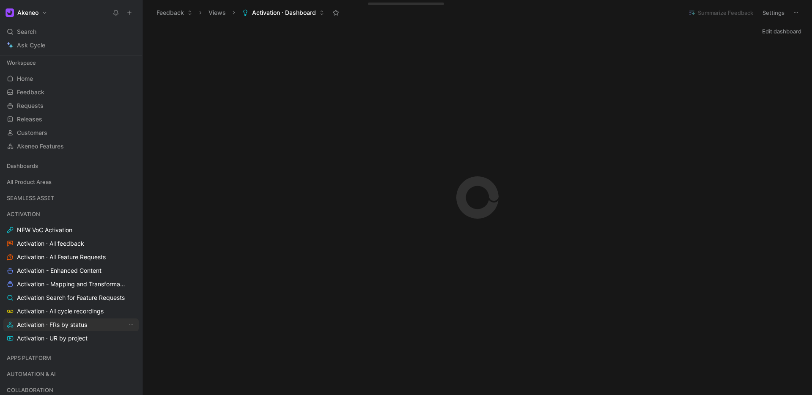
scroll to position [80, 0]
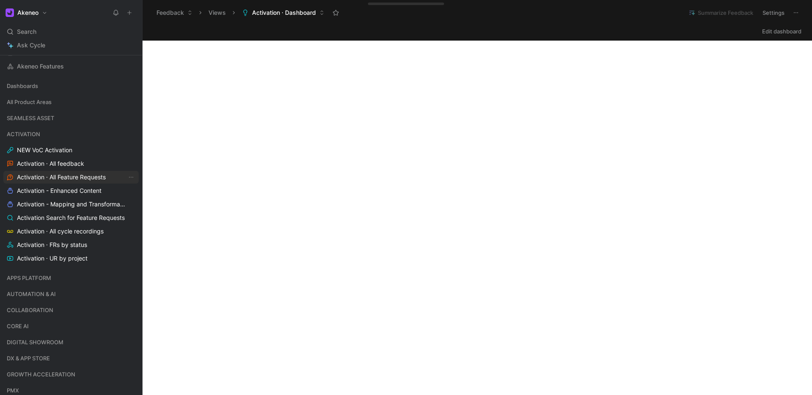
click at [71, 183] on link "Activation · All Feature Requests" at bounding box center [70, 177] width 135 height 13
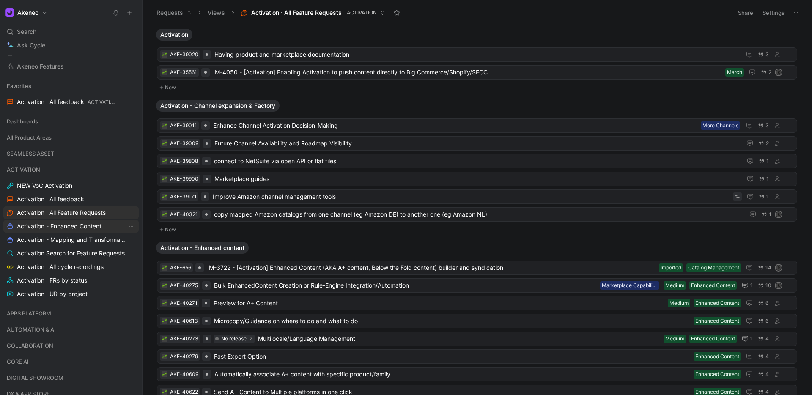
click at [71, 231] on link "Activation - Enhanced Content" at bounding box center [70, 226] width 135 height 13
click at [90, 241] on span "Activation - Mapping and Transformation" at bounding box center [72, 239] width 110 height 8
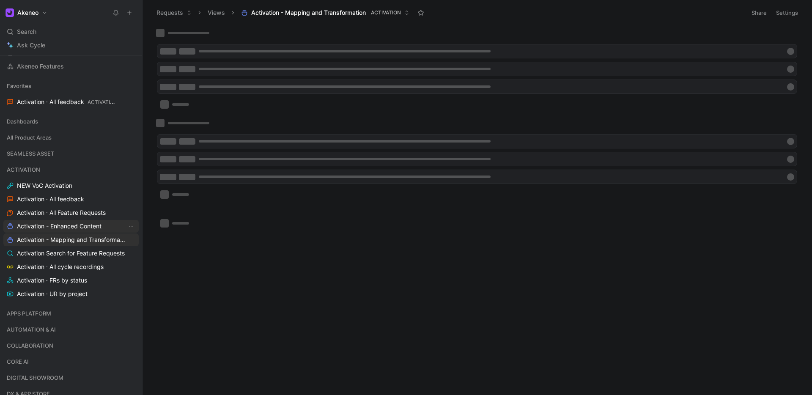
click at [89, 227] on span "Activation - Enhanced Content" at bounding box center [59, 226] width 85 height 8
